Goal: Transaction & Acquisition: Purchase product/service

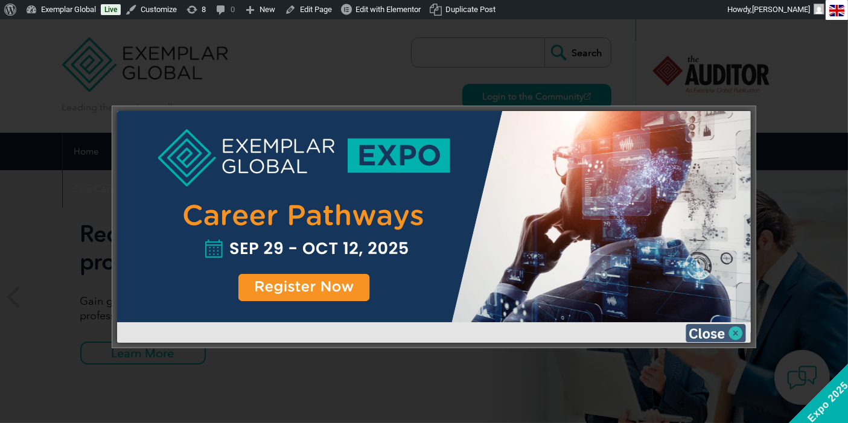
click at [733, 331] on img at bounding box center [716, 333] width 60 height 18
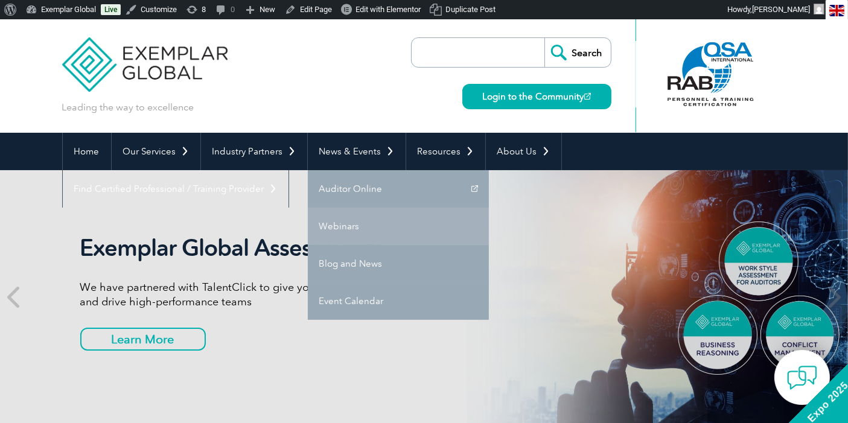
click at [327, 225] on link "Webinars" at bounding box center [398, 226] width 181 height 37
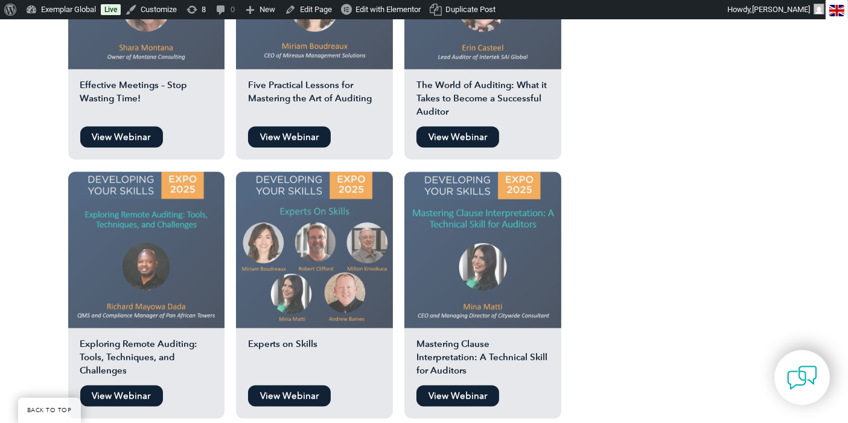
scroll to position [1744, 0]
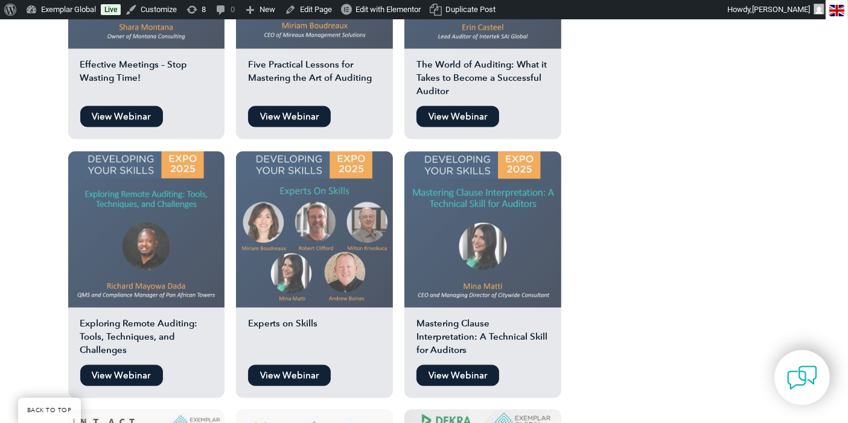
click at [117, 365] on link "View Webinar" at bounding box center [121, 375] width 83 height 21
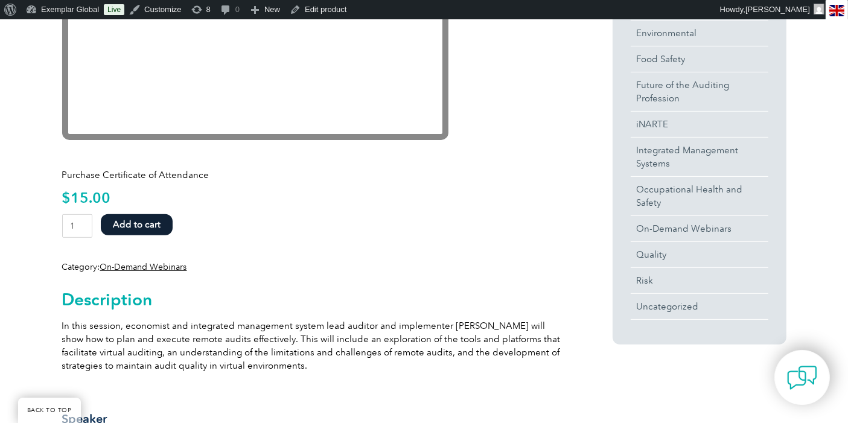
scroll to position [469, 0]
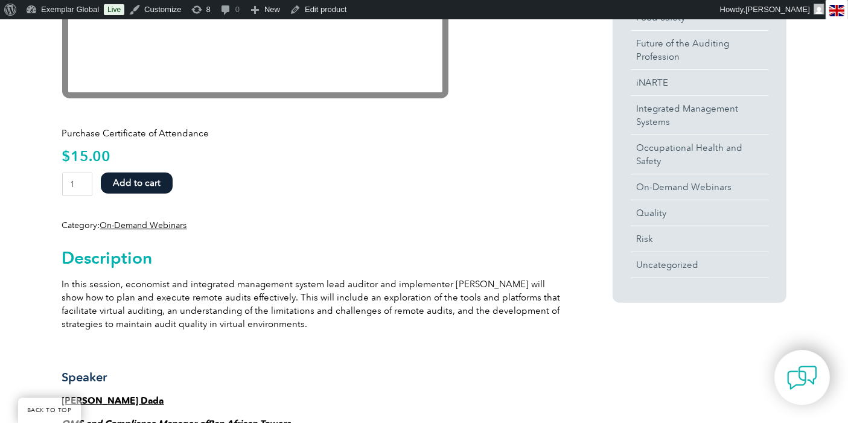
click at [146, 181] on button "Add to cart" at bounding box center [137, 183] width 72 height 21
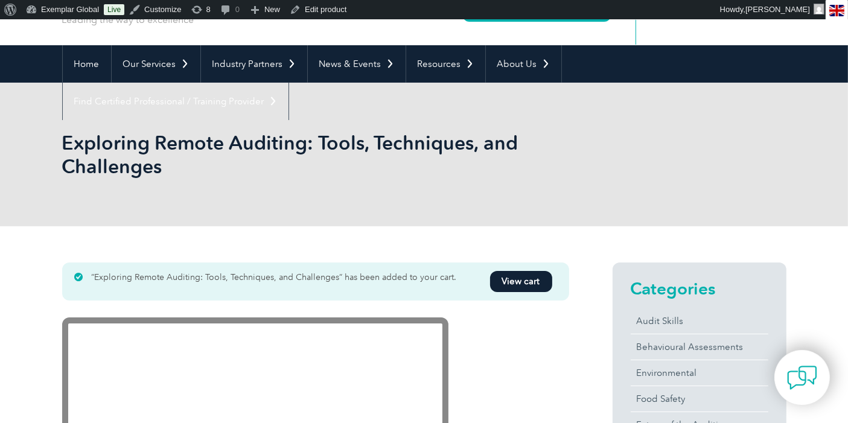
scroll to position [67, 0]
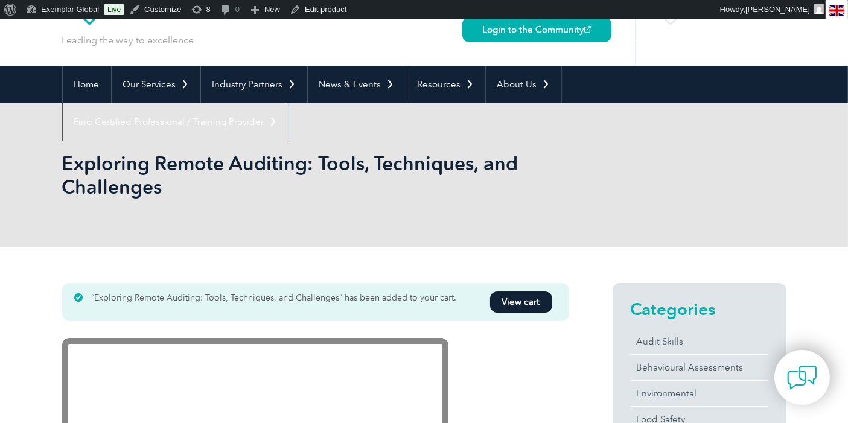
click at [523, 302] on link "View cart" at bounding box center [521, 302] width 62 height 21
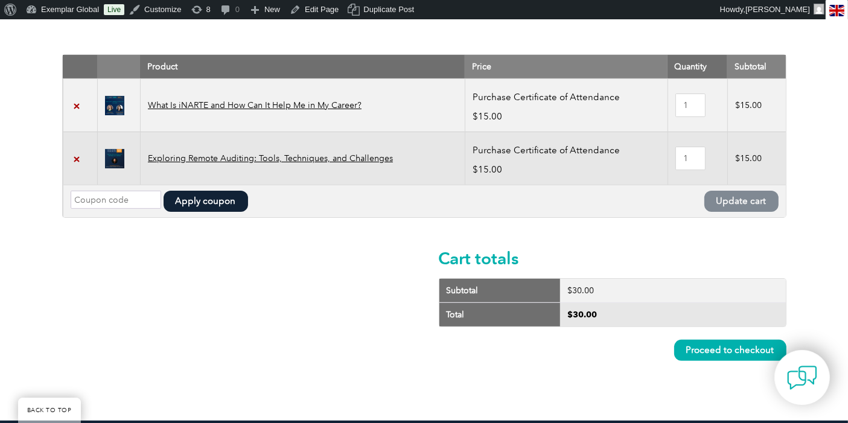
scroll to position [201, 0]
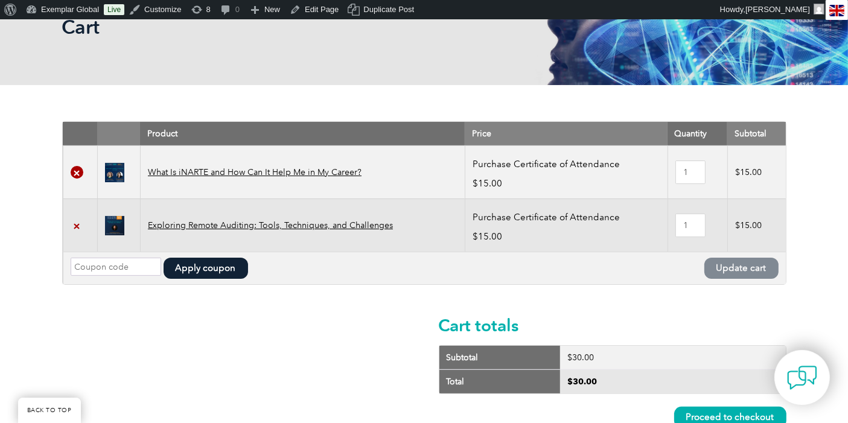
click at [72, 176] on link "×" at bounding box center [77, 172] width 13 height 13
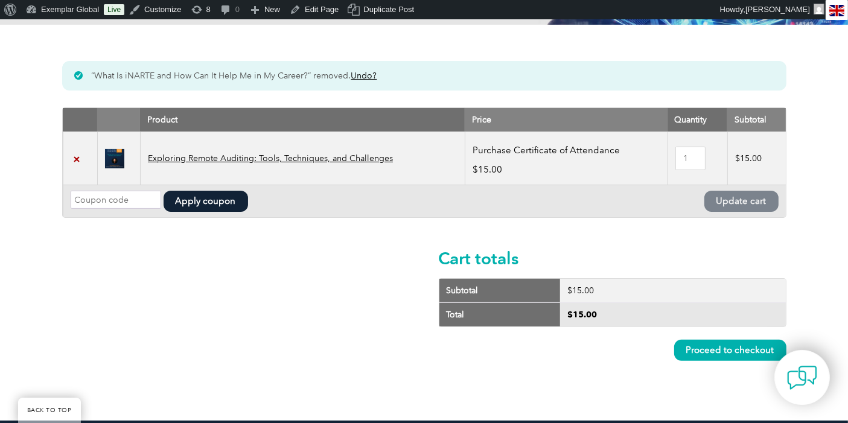
scroll to position [262, 0]
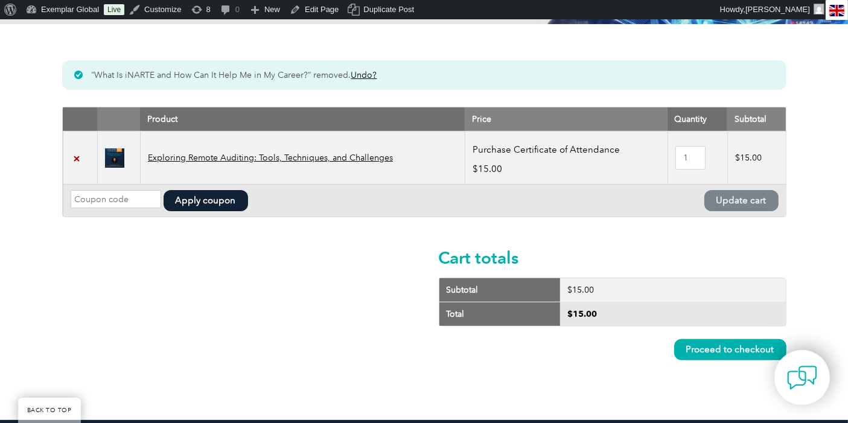
click at [713, 351] on link "Proceed to checkout" at bounding box center [730, 349] width 112 height 21
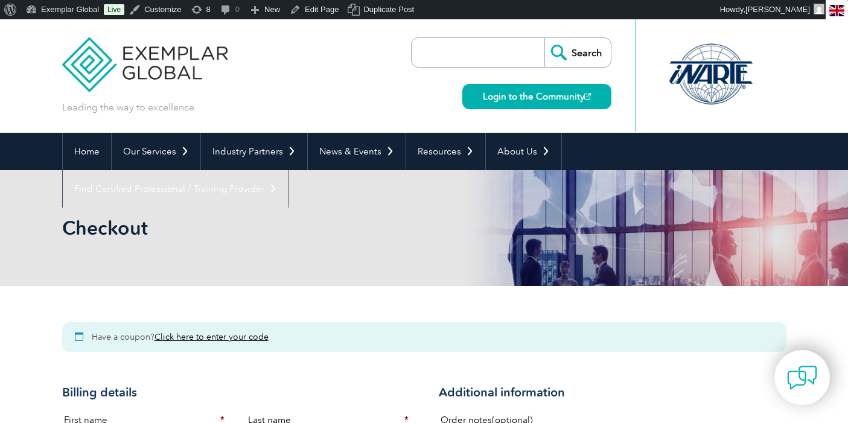
select select "FL"
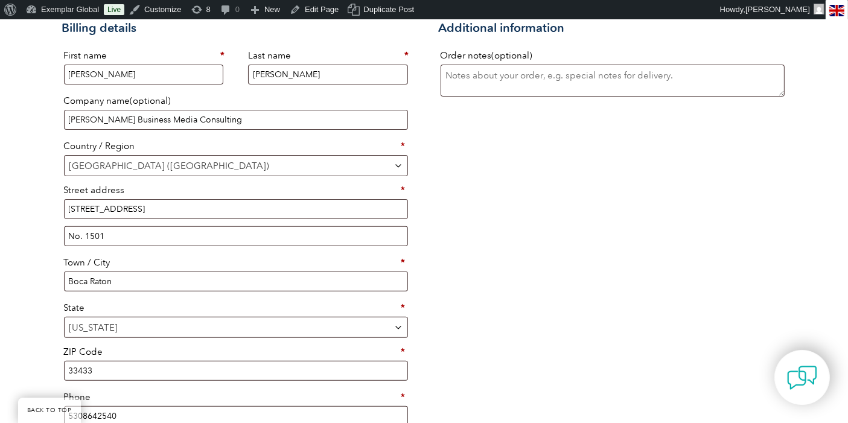
scroll to position [335, 0]
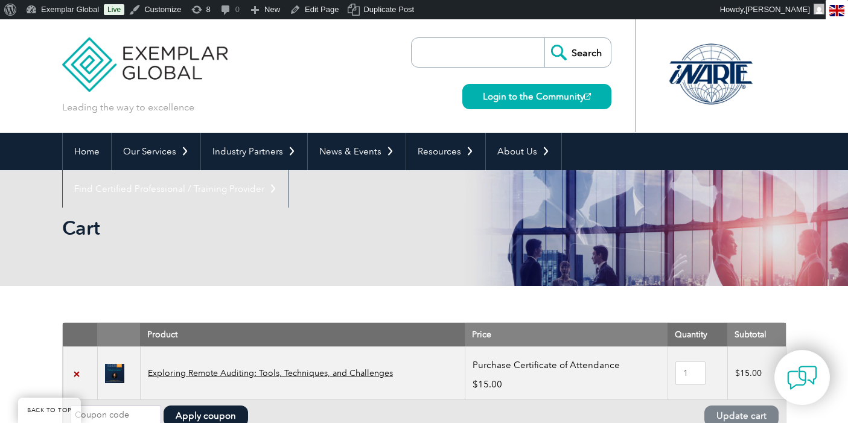
scroll to position [262, 0]
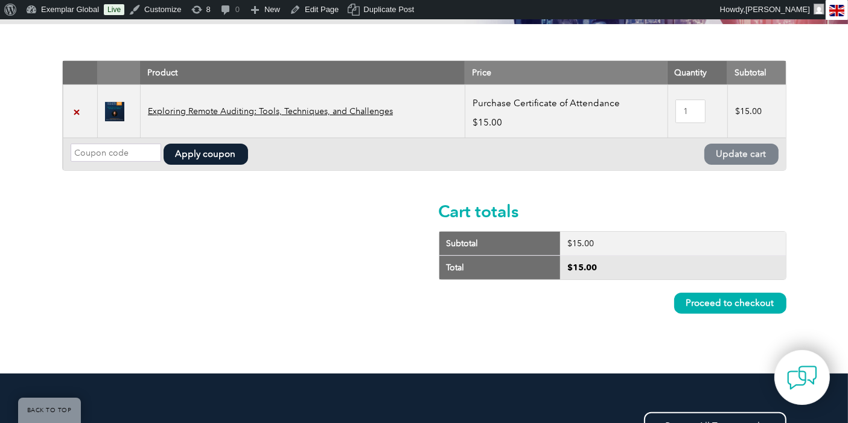
click at [702, 301] on link "Proceed to checkout" at bounding box center [730, 303] width 112 height 21
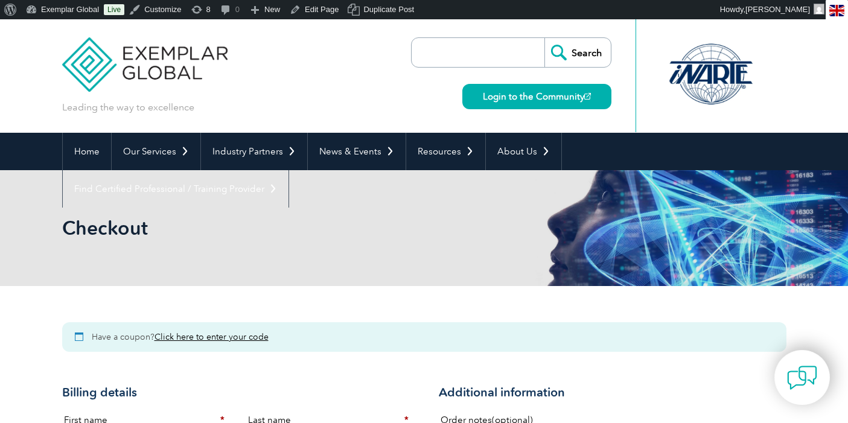
select select "FL"
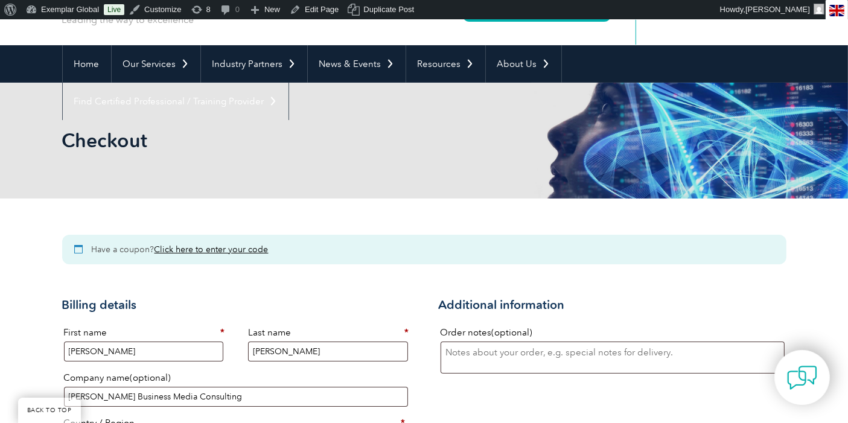
scroll to position [134, 0]
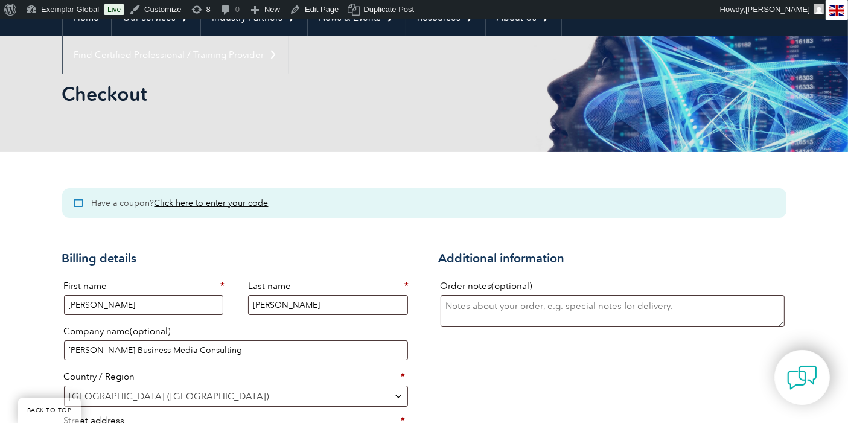
click at [221, 202] on link "Click here to enter your code" at bounding box center [212, 203] width 114 height 10
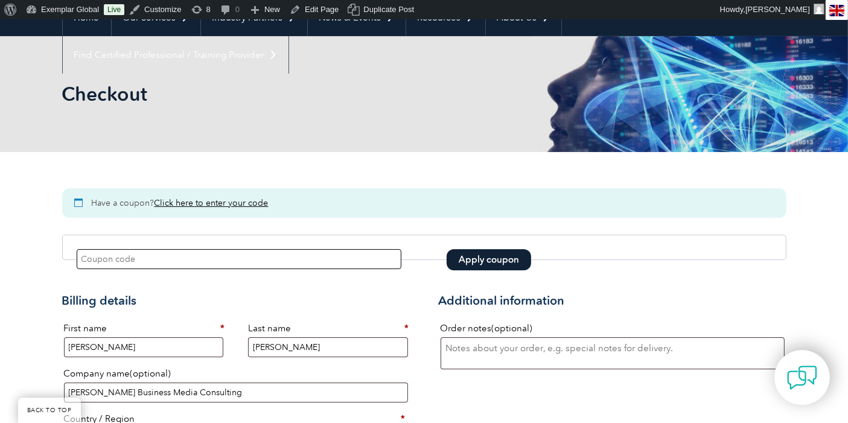
paste input "2025EXPO"
type input "2025EXPO"
click at [468, 255] on button "Apply coupon" at bounding box center [489, 259] width 85 height 21
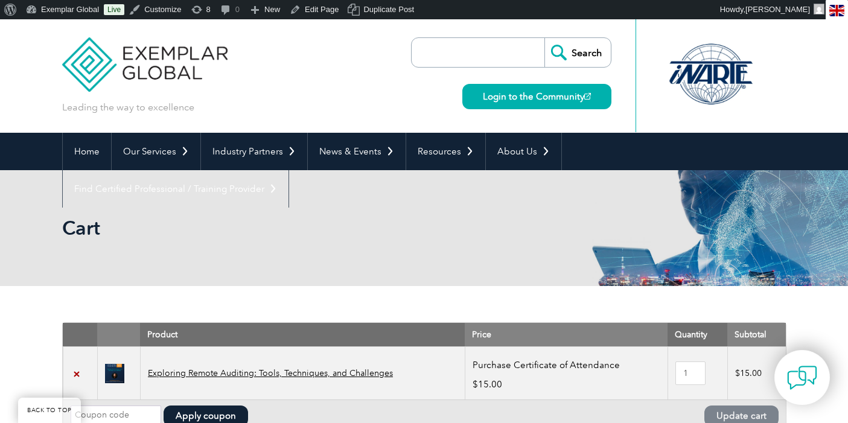
scroll to position [262, 0]
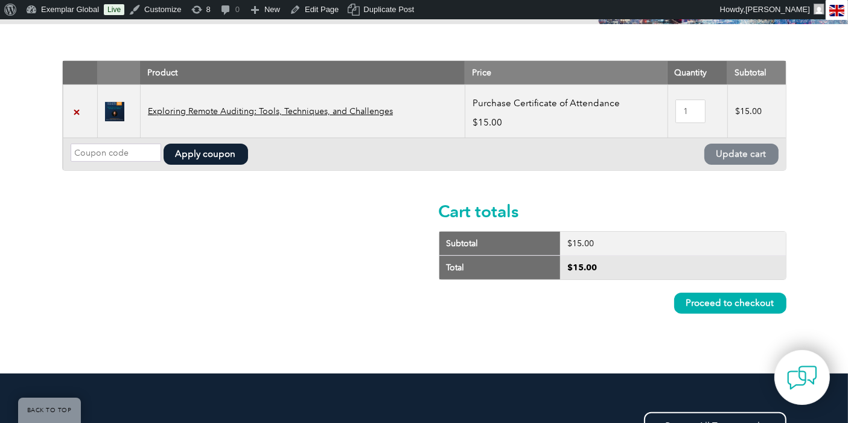
click at [132, 157] on input "Coupon:" at bounding box center [116, 153] width 91 height 18
paste input "2025EXPO"
type input "2025EXPO"
click at [205, 155] on button "Apply coupon" at bounding box center [206, 154] width 85 height 21
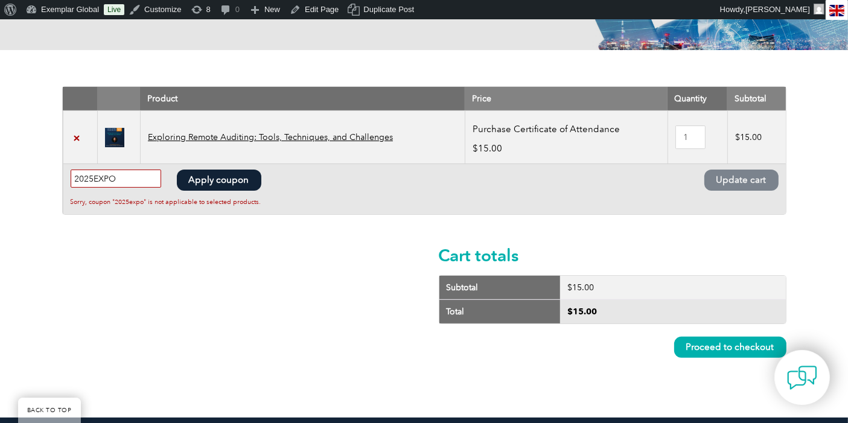
scroll to position [169, 0]
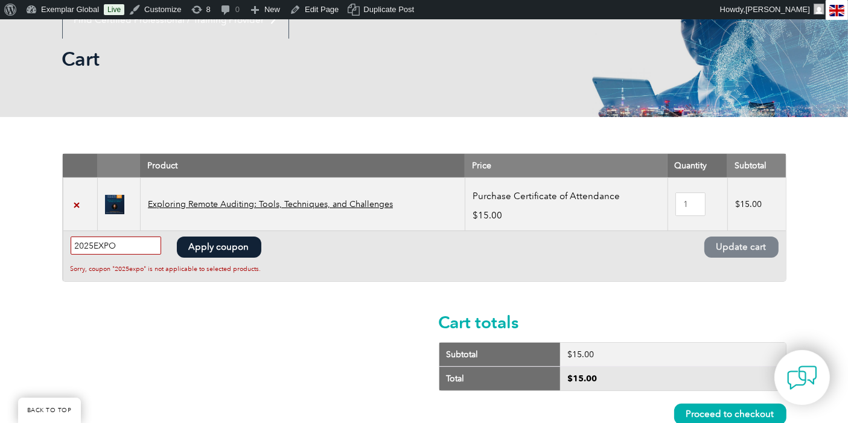
click at [124, 244] on input "2025EXPO" at bounding box center [116, 246] width 91 height 18
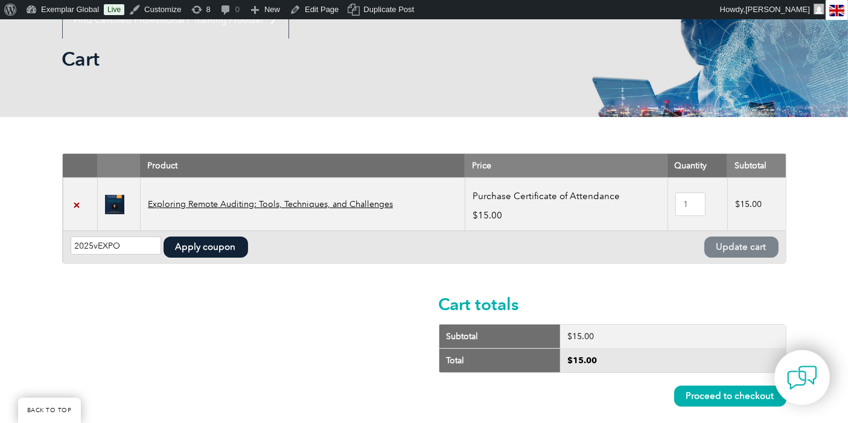
type input "2025EXPO"
click at [203, 248] on button "Apply coupon" at bounding box center [206, 247] width 85 height 21
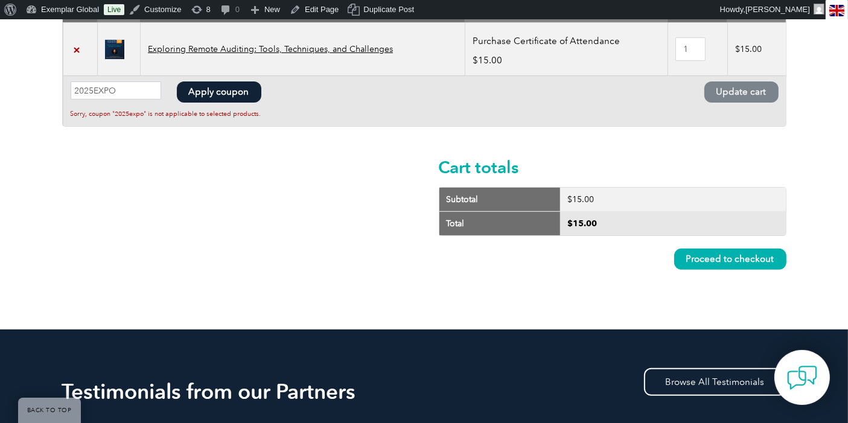
scroll to position [303, 0]
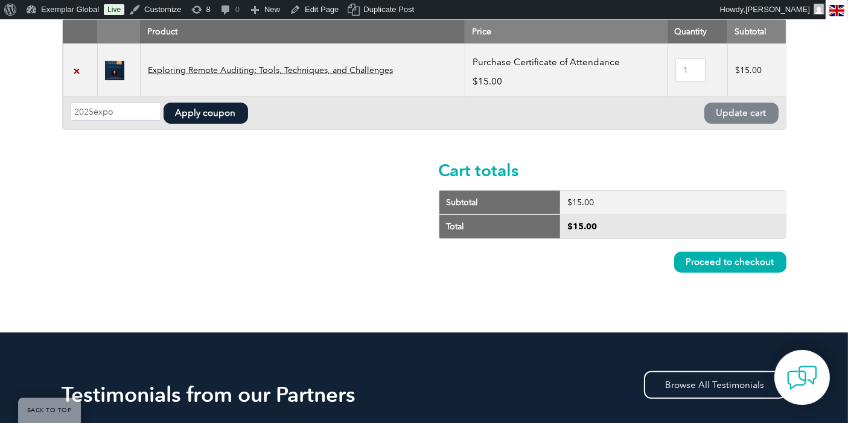
type input "2025expo"
click at [205, 107] on button "Apply coupon" at bounding box center [206, 113] width 85 height 21
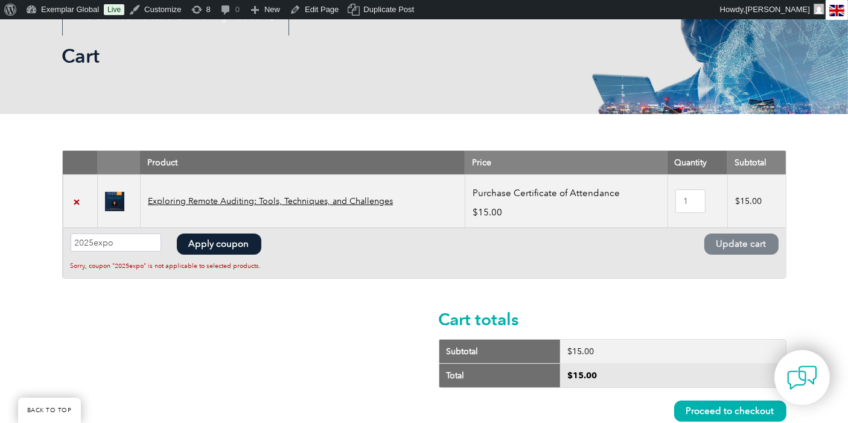
scroll to position [169, 0]
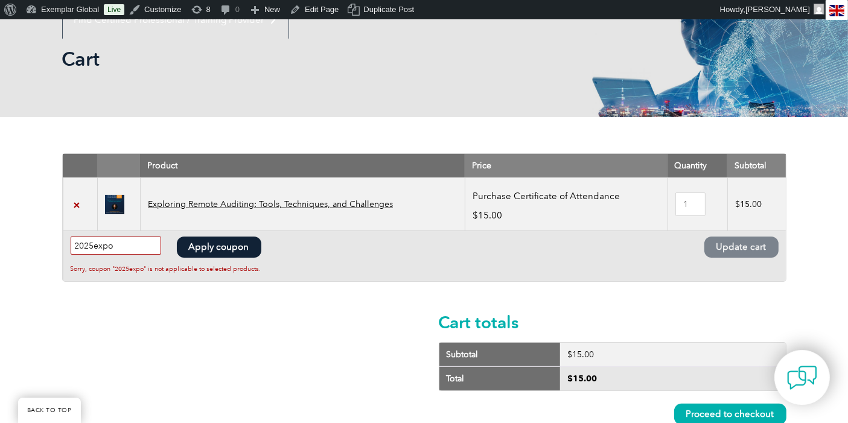
click at [88, 239] on input "2025expo" at bounding box center [116, 246] width 91 height 18
paste input "NNUFWGNM"
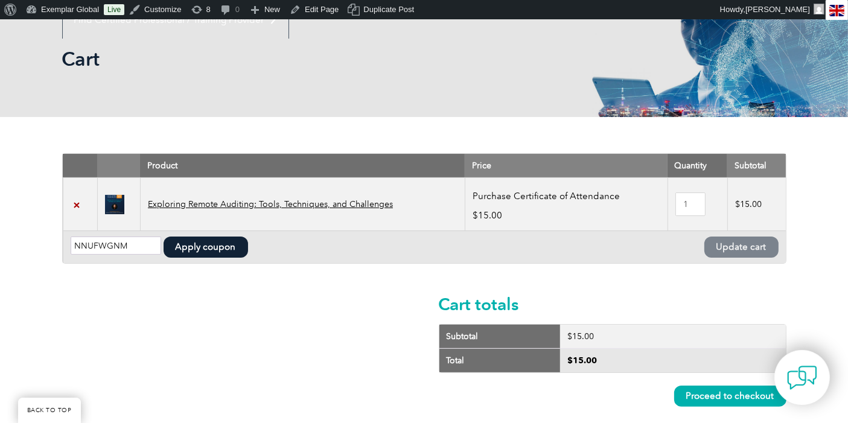
type input "NNUFWGNM"
click at [190, 251] on button "Apply coupon" at bounding box center [206, 247] width 85 height 21
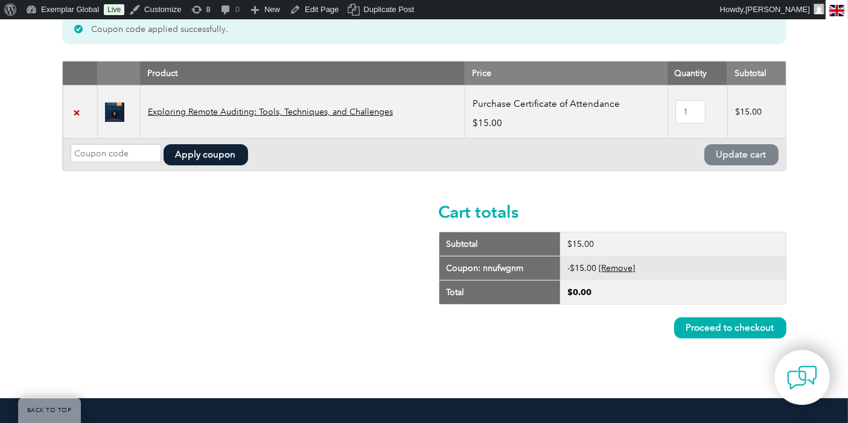
scroll to position [329, 0]
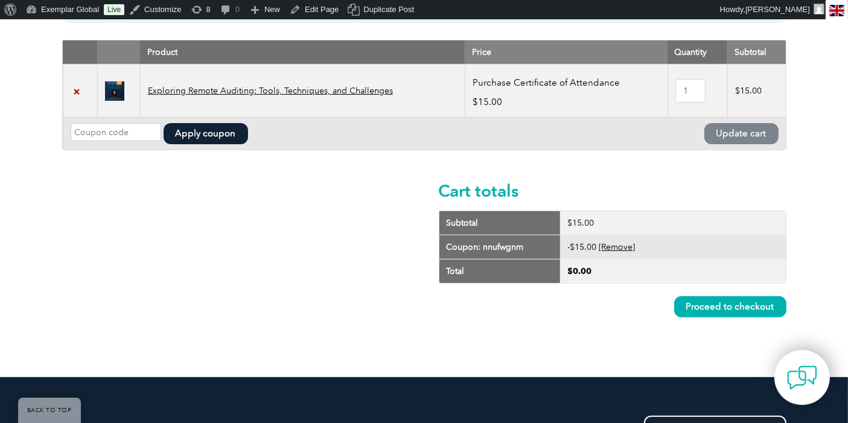
click at [729, 306] on link "Proceed to checkout" at bounding box center [730, 306] width 112 height 21
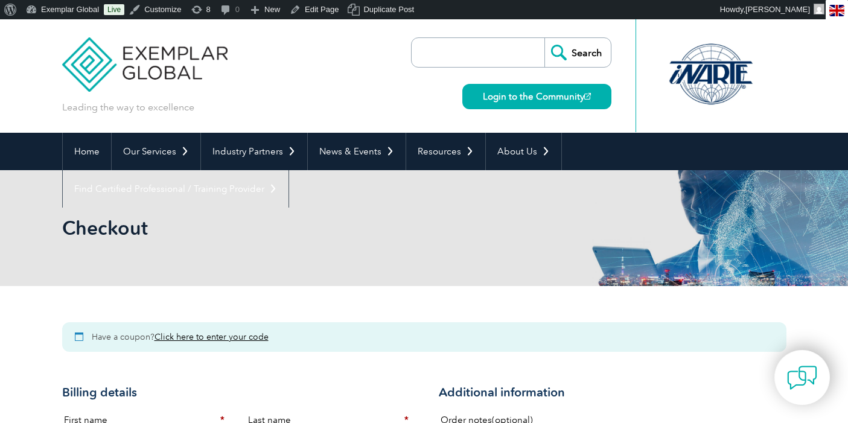
select select "FL"
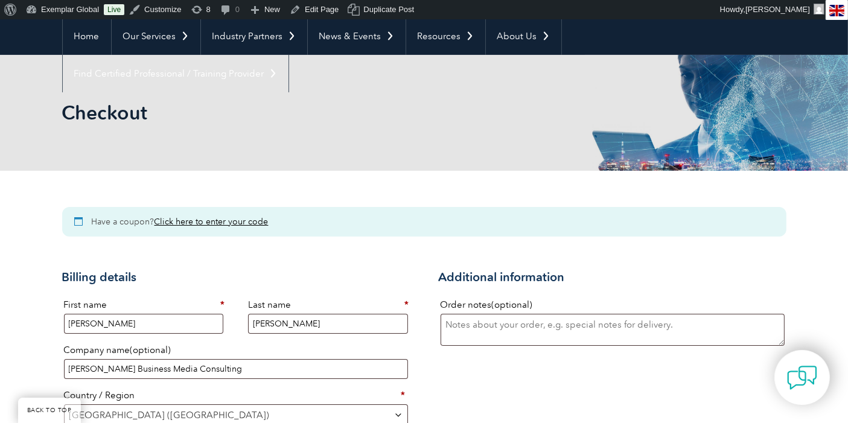
scroll to position [134, 0]
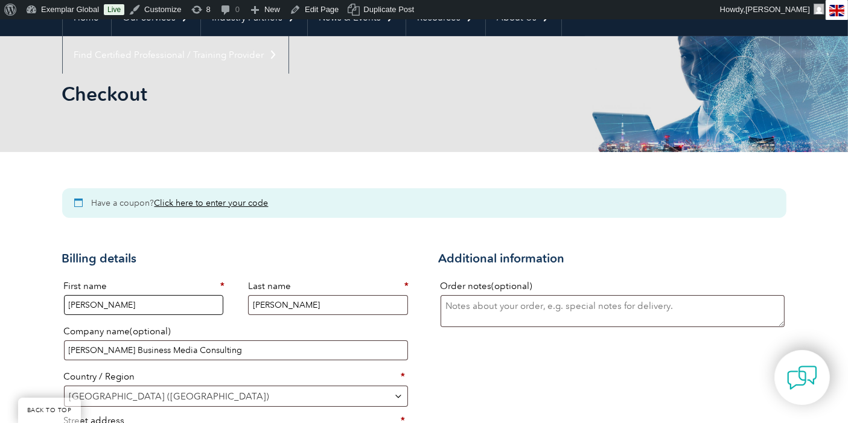
click at [121, 298] on input "Michael" at bounding box center [144, 305] width 160 height 20
type input "d"
type input "Deborah"
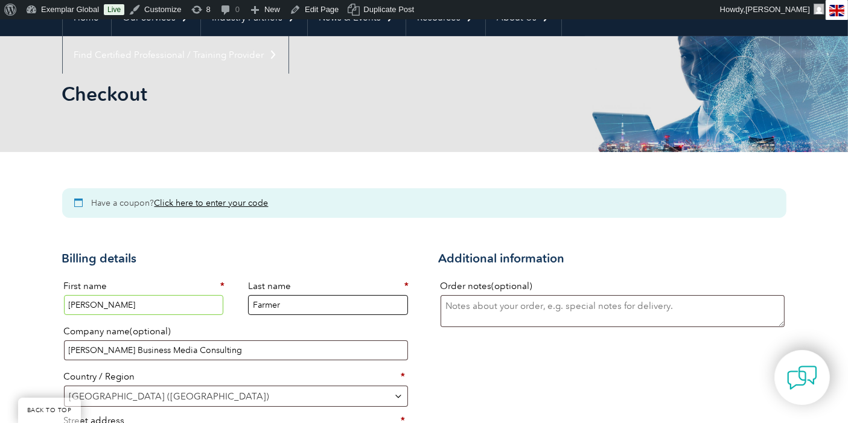
type input "Farmer"
drag, startPoint x: 214, startPoint y: 354, endPoint x: 0, endPoint y: 335, distance: 214.6
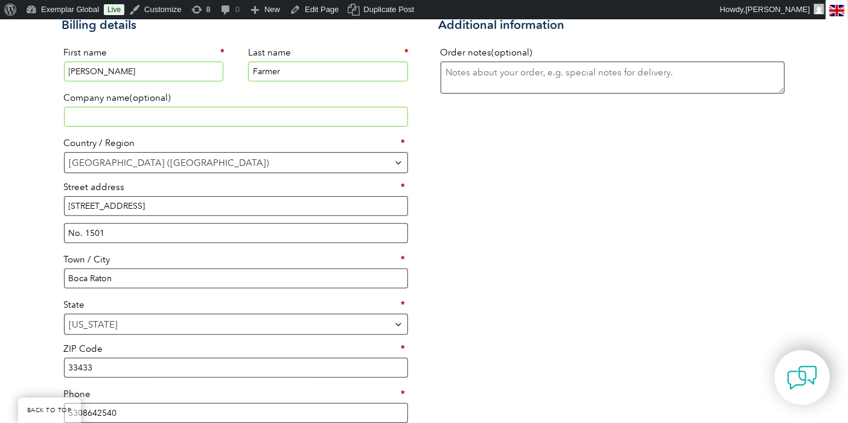
scroll to position [604, 0]
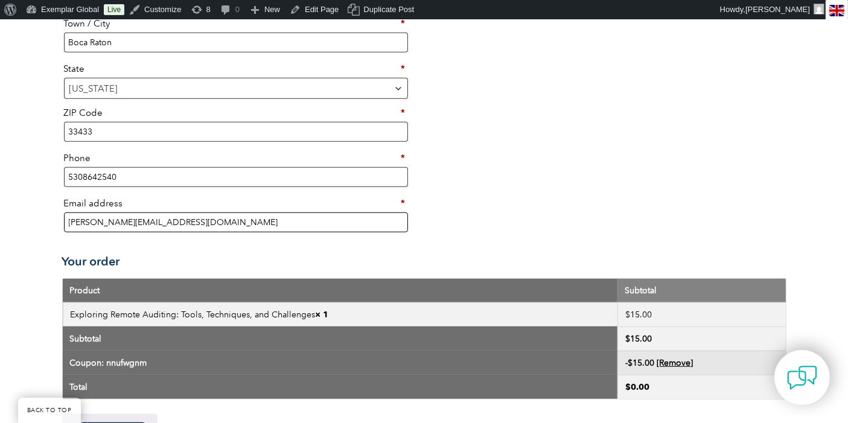
click at [109, 213] on input "mike@richbizmedia.com" at bounding box center [236, 223] width 344 height 20
paste input "deborah9ish@yahoo"
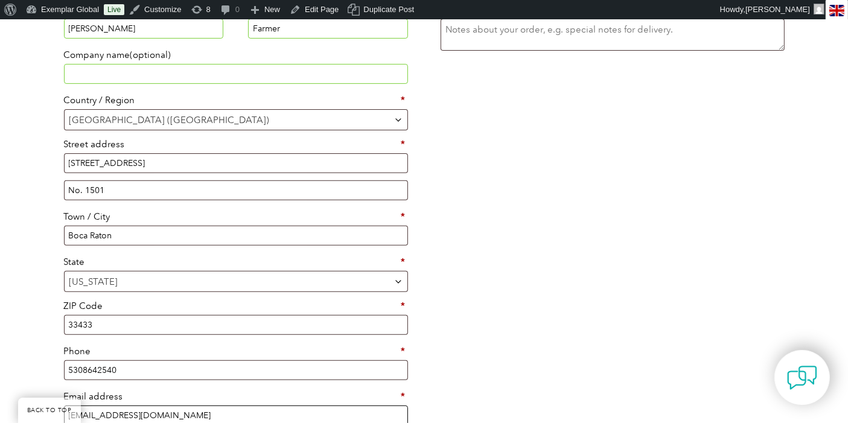
scroll to position [335, 0]
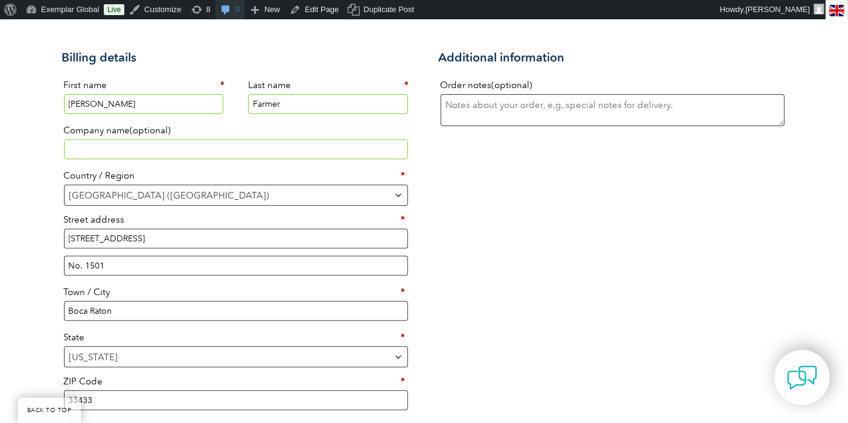
type input "[EMAIL_ADDRESS][DOMAIN_NAME]"
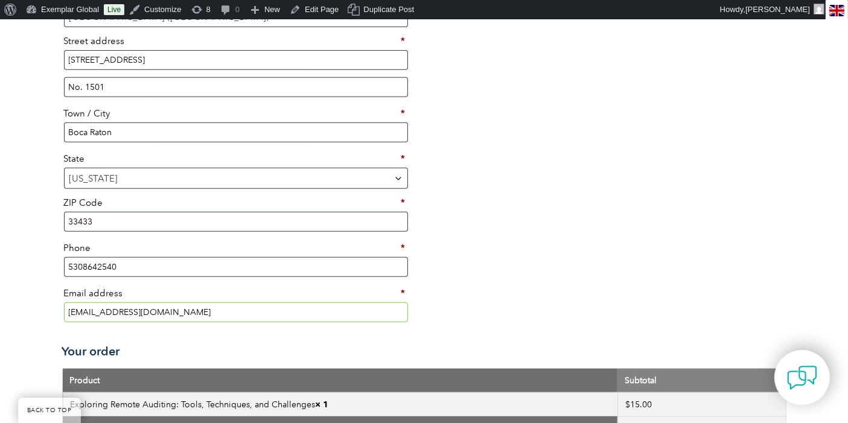
scroll to position [536, 0]
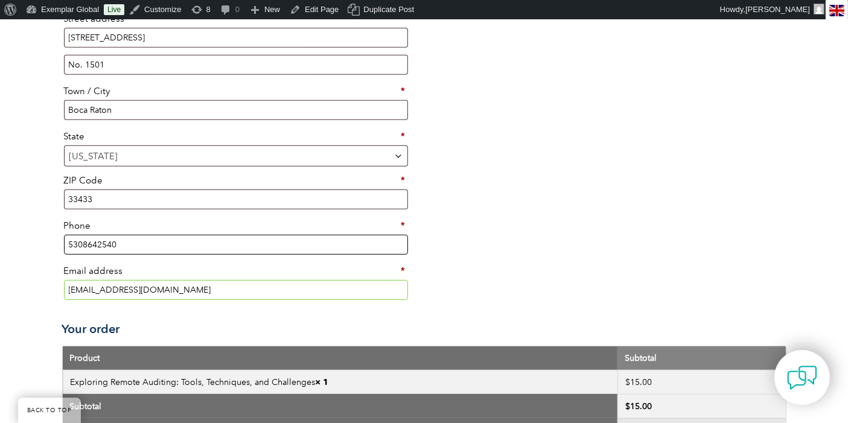
drag, startPoint x: 130, startPoint y: 242, endPoint x: 32, endPoint y: 221, distance: 100.5
click at [32, 221] on div "Have a coupon? Click here to enter your code Coupon: Apply coupon Billing detai…" at bounding box center [424, 158] width 848 height 816
paste input "813-600-8981"
click at [88, 241] on input "813-600-8981" at bounding box center [236, 245] width 344 height 20
type input "8136008981"
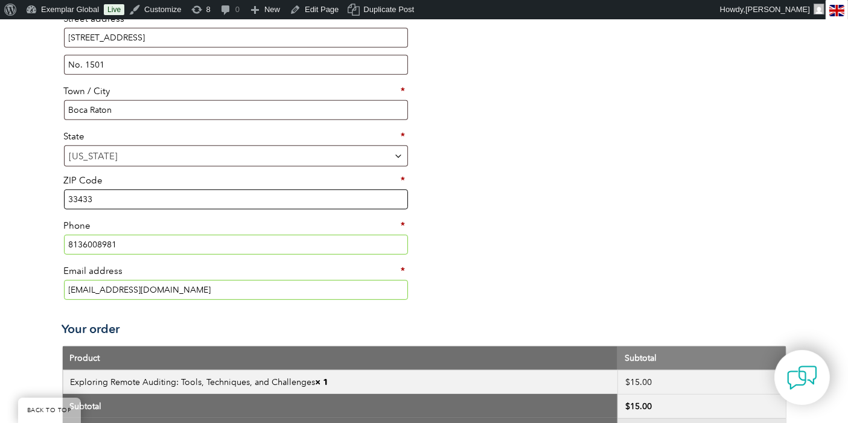
drag, startPoint x: 107, startPoint y: 192, endPoint x: 32, endPoint y: 196, distance: 75.0
click at [32, 196] on div "Have a coupon? Click here to enter your code Coupon: Apply coupon Billing detai…" at bounding box center [424, 158] width 848 height 816
paste input "4667"
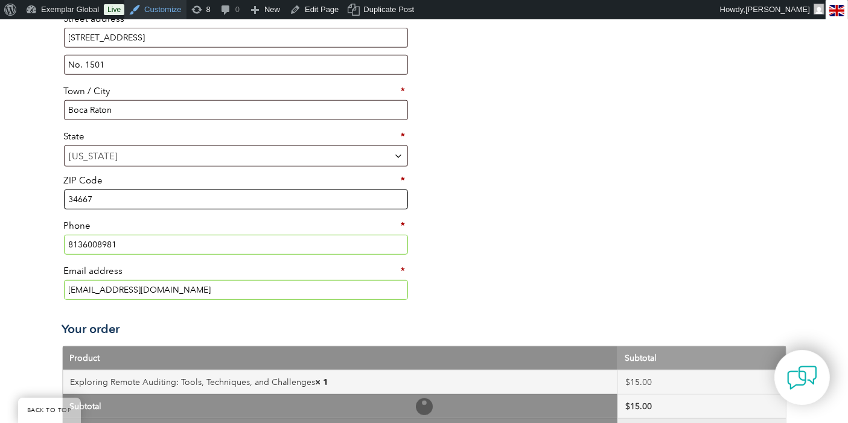
type input "34667"
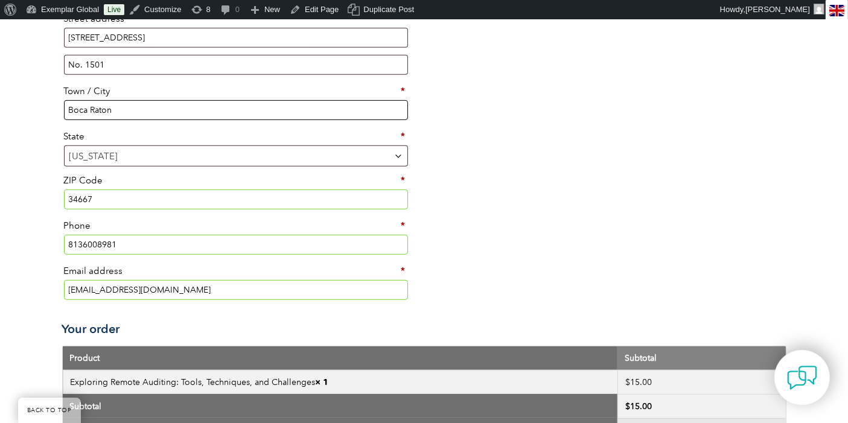
drag, startPoint x: 117, startPoint y: 106, endPoint x: 7, endPoint y: 95, distance: 110.4
click at [7, 95] on div "Have a coupon? Click here to enter your code Coupon: Apply coupon Billing detai…" at bounding box center [424, 158] width 848 height 816
paste input "Huds"
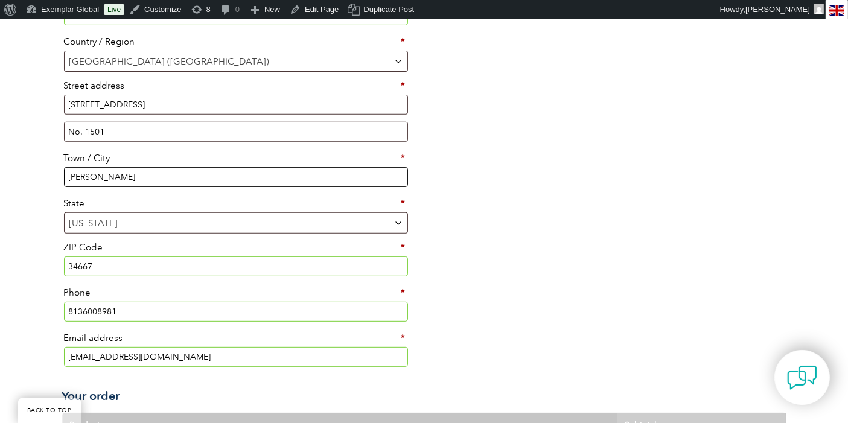
type input "Hudson"
drag, startPoint x: 109, startPoint y: 136, endPoint x: 10, endPoint y: 126, distance: 100.1
click at [10, 126] on div "Have a coupon? Click here to enter your code Coupon: Apply coupon Billing detai…" at bounding box center [424, 225] width 848 height 816
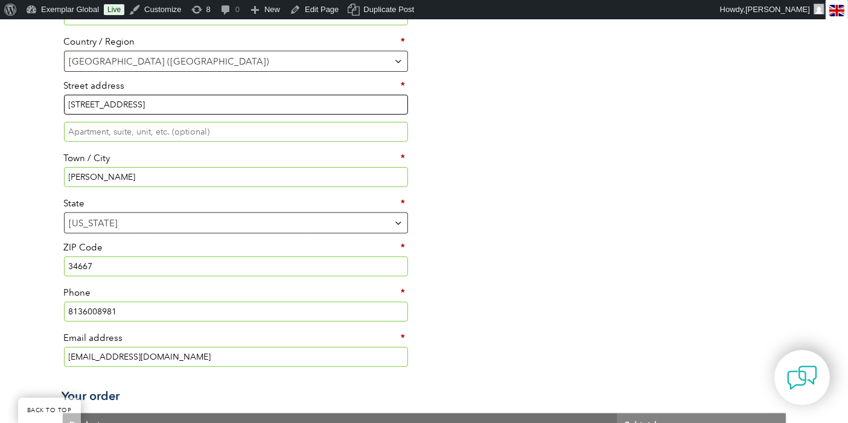
click at [139, 106] on input "22296 Calibre Court" at bounding box center [236, 105] width 344 height 20
click at [139, 104] on input "22296 Calibre Court" at bounding box center [236, 105] width 344 height 20
paste input "7318 Windsor Mill Rd"
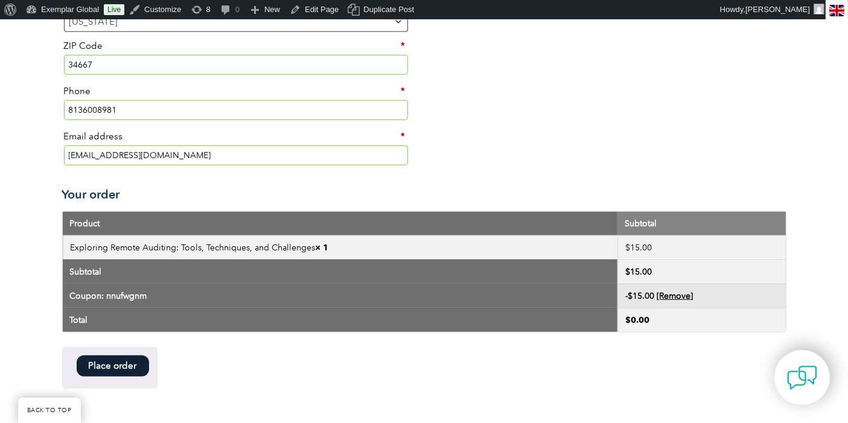
scroll to position [805, 0]
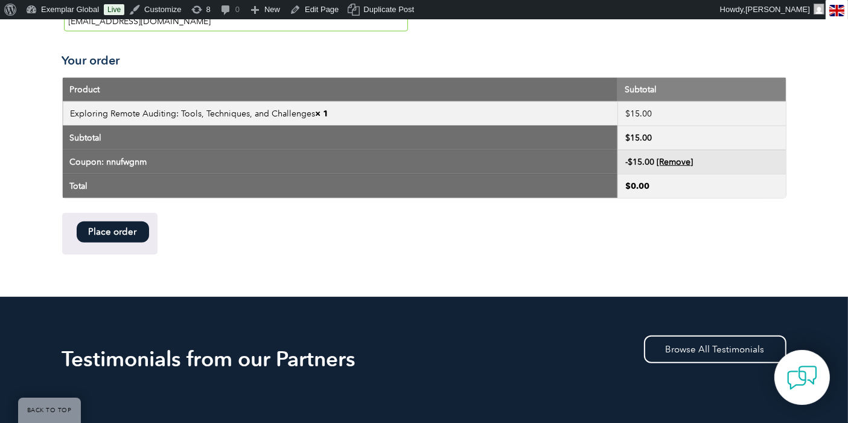
type input "7318 Windsor Mill Road"
click at [120, 231] on button "Place order" at bounding box center [113, 232] width 72 height 21
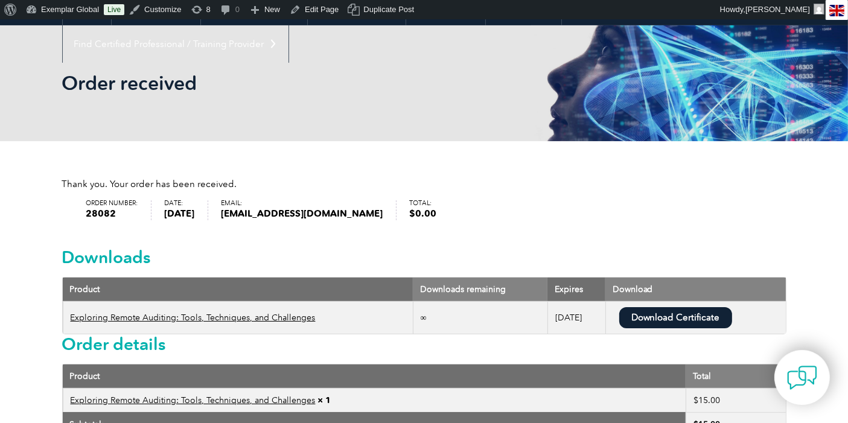
scroll to position [268, 0]
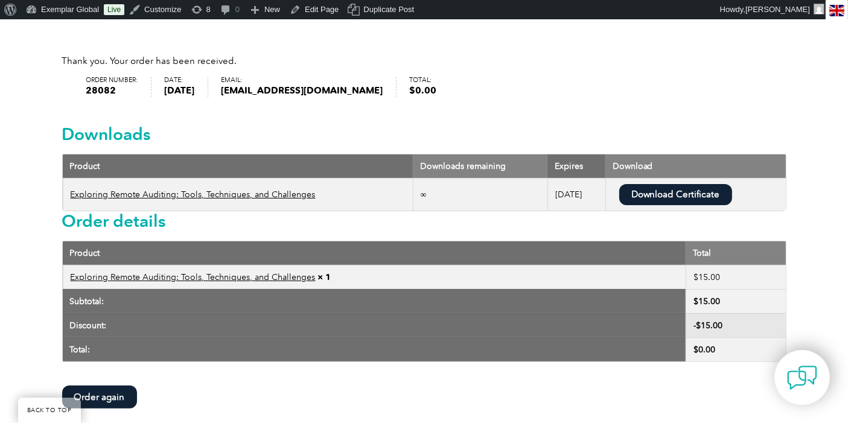
click at [682, 194] on link "Download Certificate" at bounding box center [675, 194] width 113 height 21
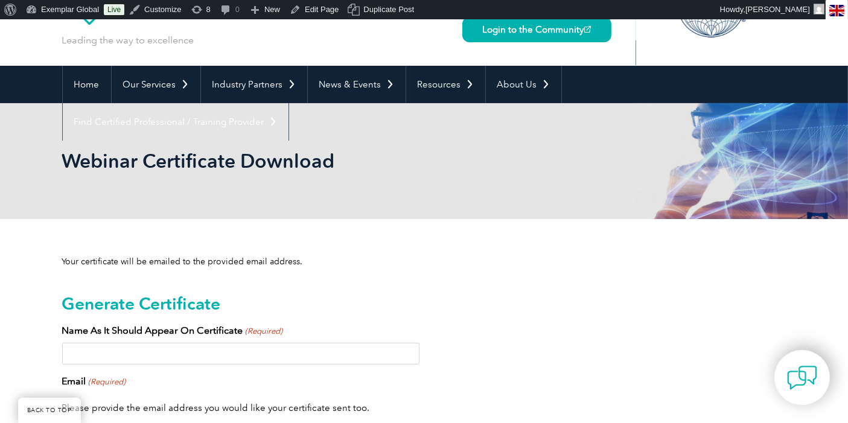
scroll to position [201, 0]
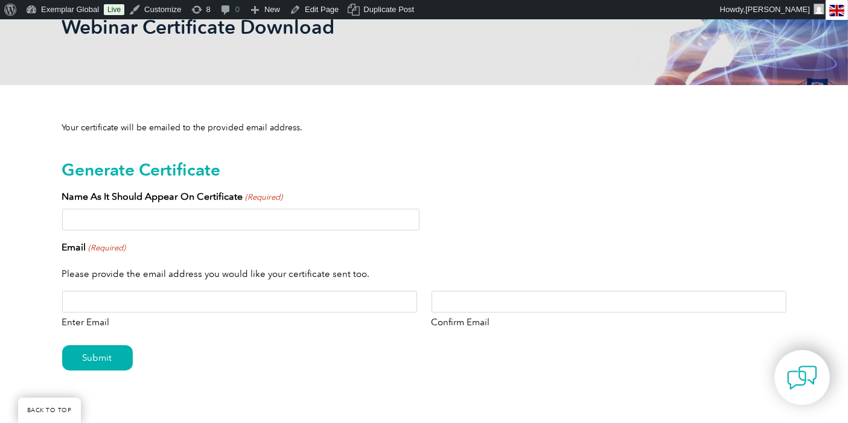
click at [194, 223] on input "Name As It Should Appear On Certificate (Required)" at bounding box center [240, 220] width 357 height 22
type input "Deborah Farmer"
click at [129, 297] on input "Enter Email" at bounding box center [239, 302] width 355 height 22
paste input "[EMAIL_ADDRESS][DOMAIN_NAME]"
type input "[EMAIL_ADDRESS][DOMAIN_NAME]"
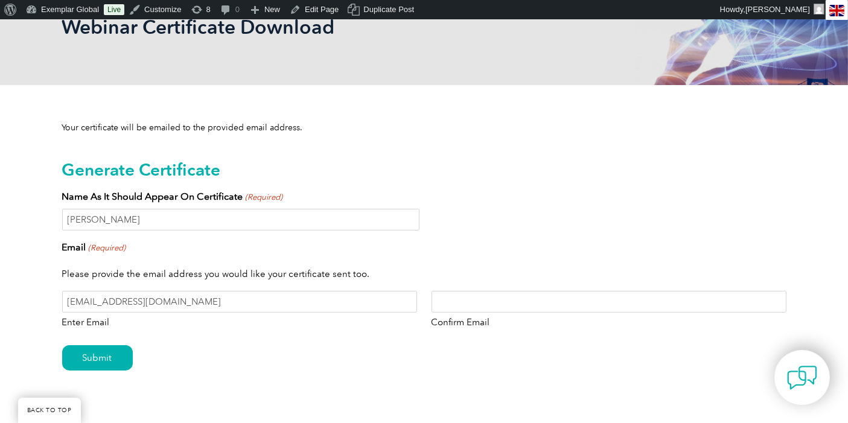
click at [468, 301] on input "Confirm Email" at bounding box center [609, 302] width 355 height 22
paste input "[EMAIL_ADDRESS][DOMAIN_NAME]"
type input "[EMAIL_ADDRESS][DOMAIN_NAME]"
click at [99, 361] on input "Submit" at bounding box center [97, 357] width 71 height 25
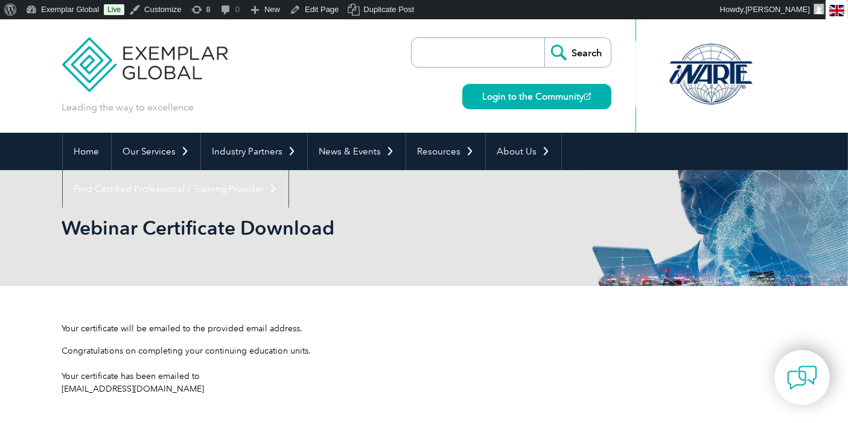
scroll to position [67, 0]
